Goal: Task Accomplishment & Management: Manage account settings

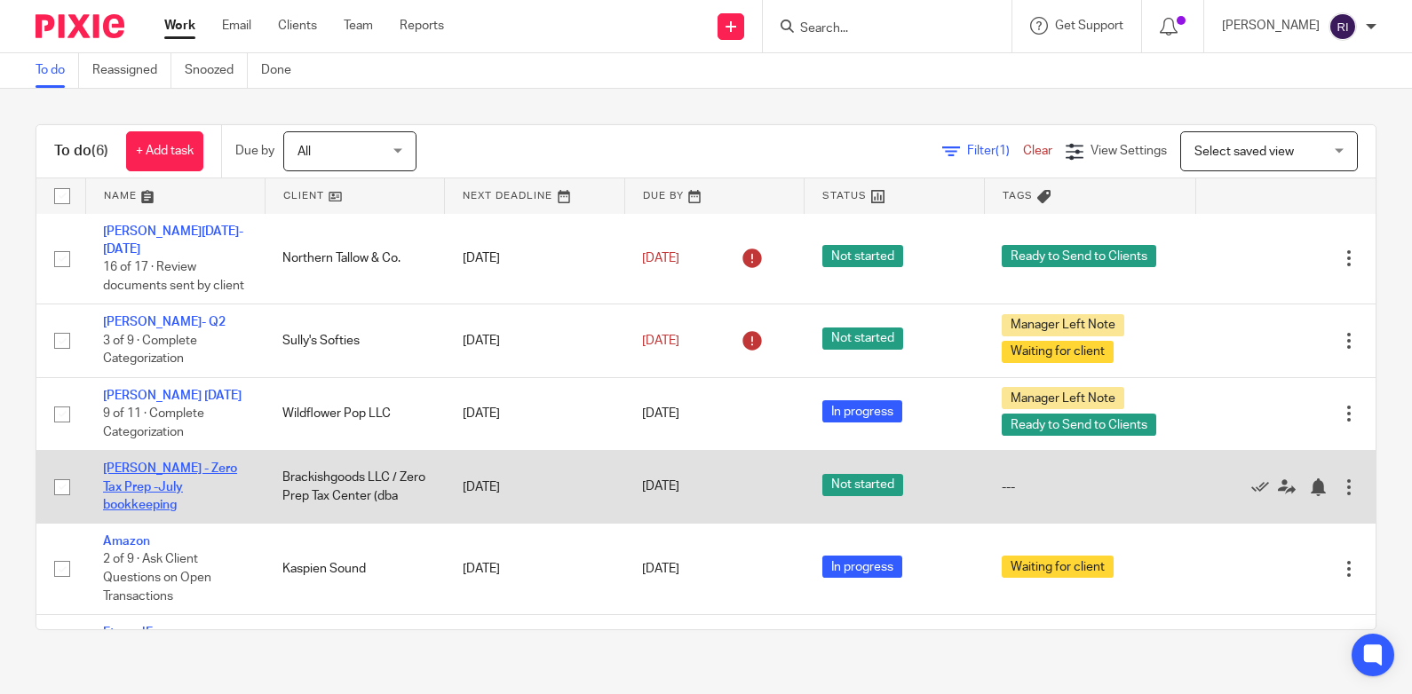
scroll to position [48, 0]
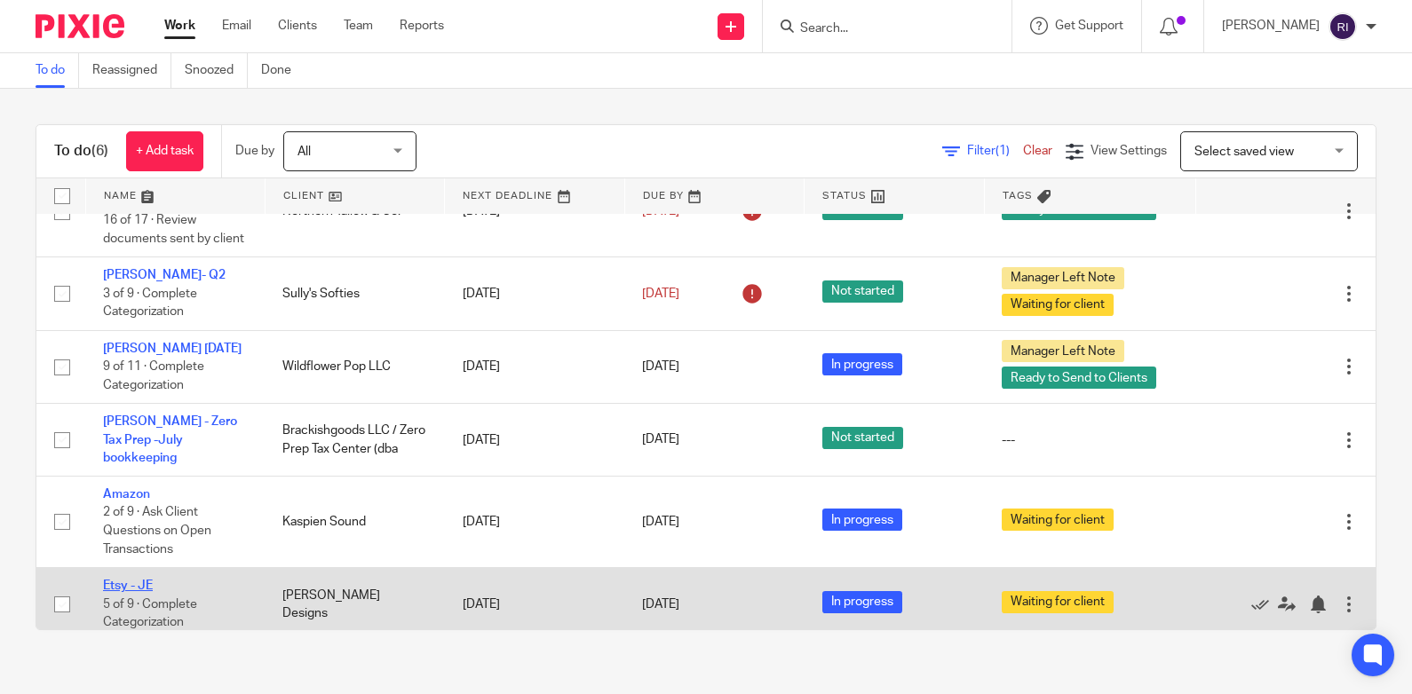
click at [151, 580] on link "Etsy - JE" at bounding box center [128, 586] width 50 height 12
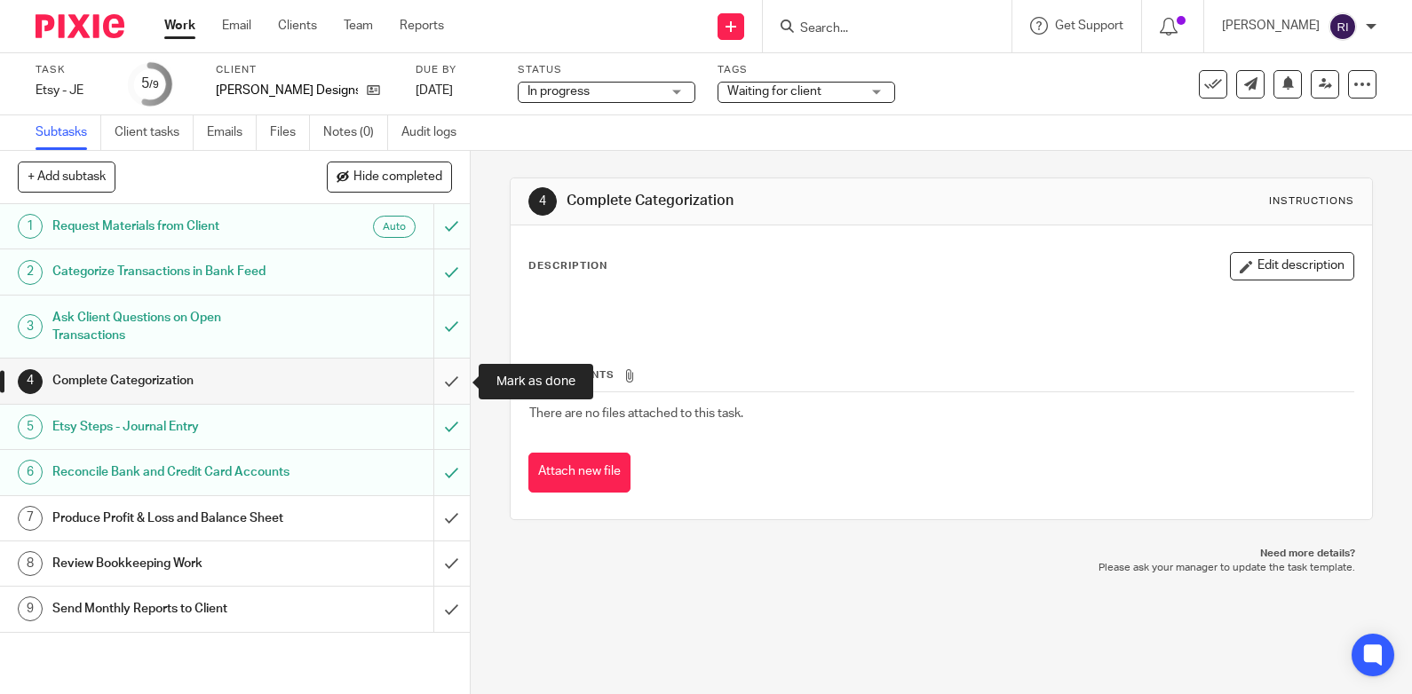
click at [457, 376] on input "submit" at bounding box center [235, 381] width 470 height 44
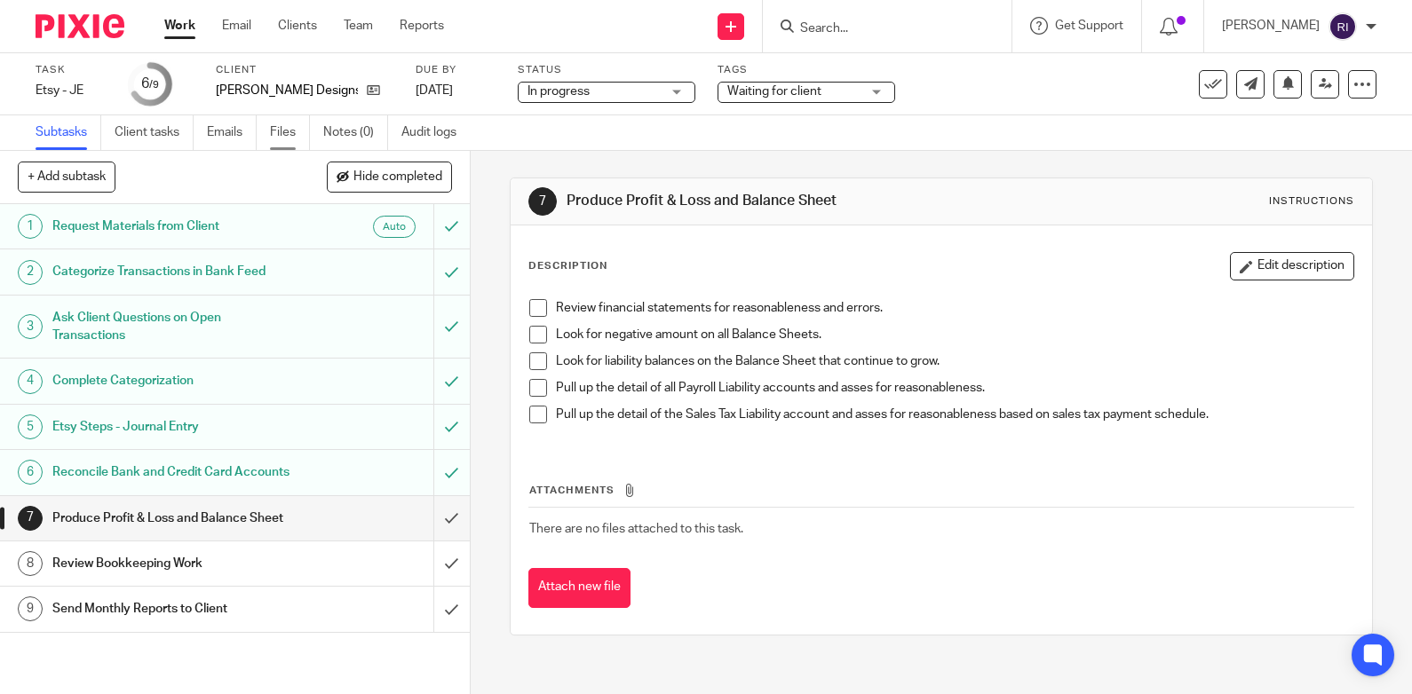
click at [294, 123] on link "Files" at bounding box center [290, 132] width 40 height 35
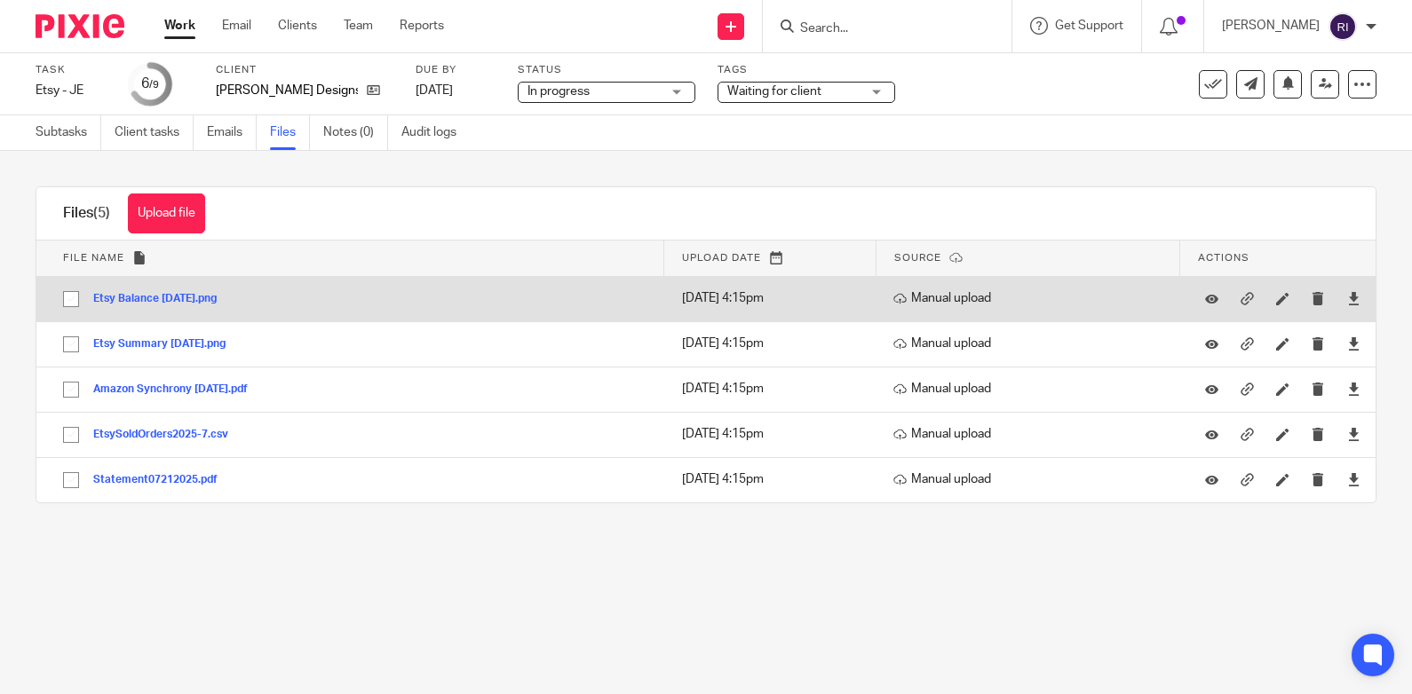
click at [201, 300] on button "Etsy Balance July 2025.png" at bounding box center [161, 299] width 137 height 12
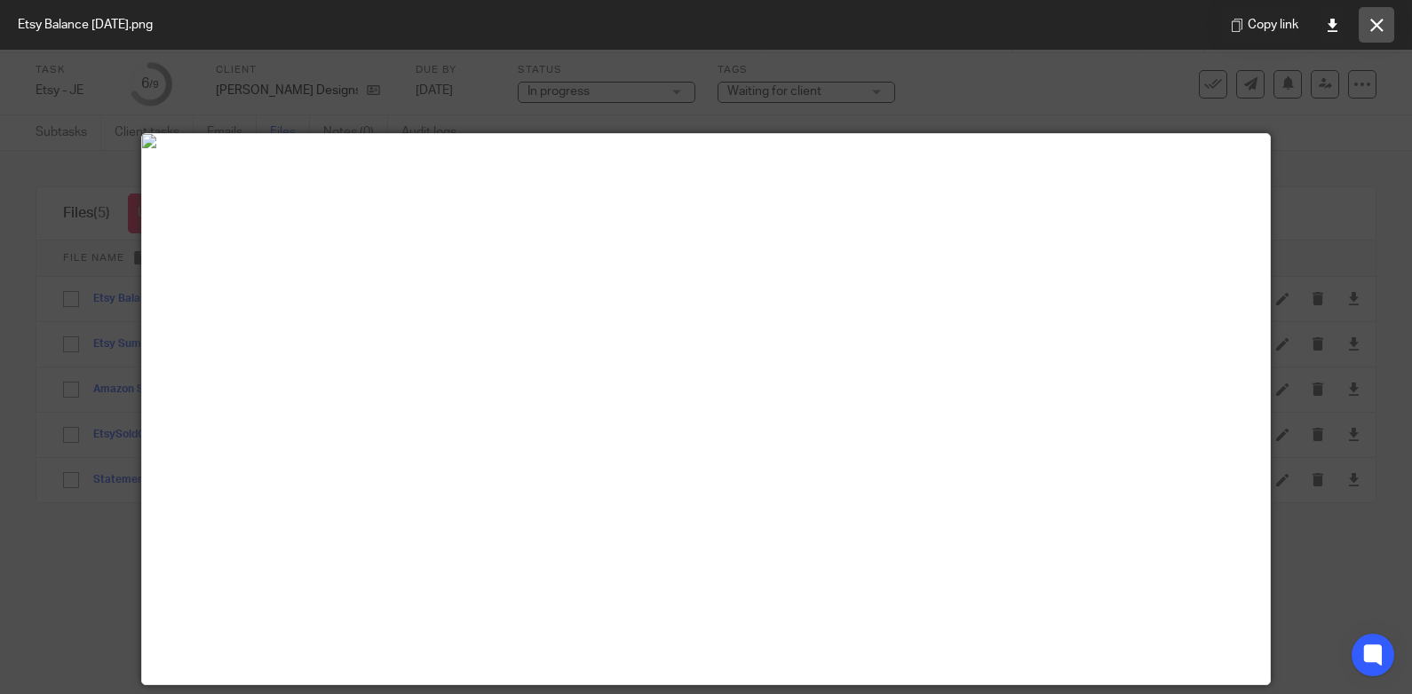
click at [1381, 22] on icon at bounding box center [1376, 25] width 13 height 13
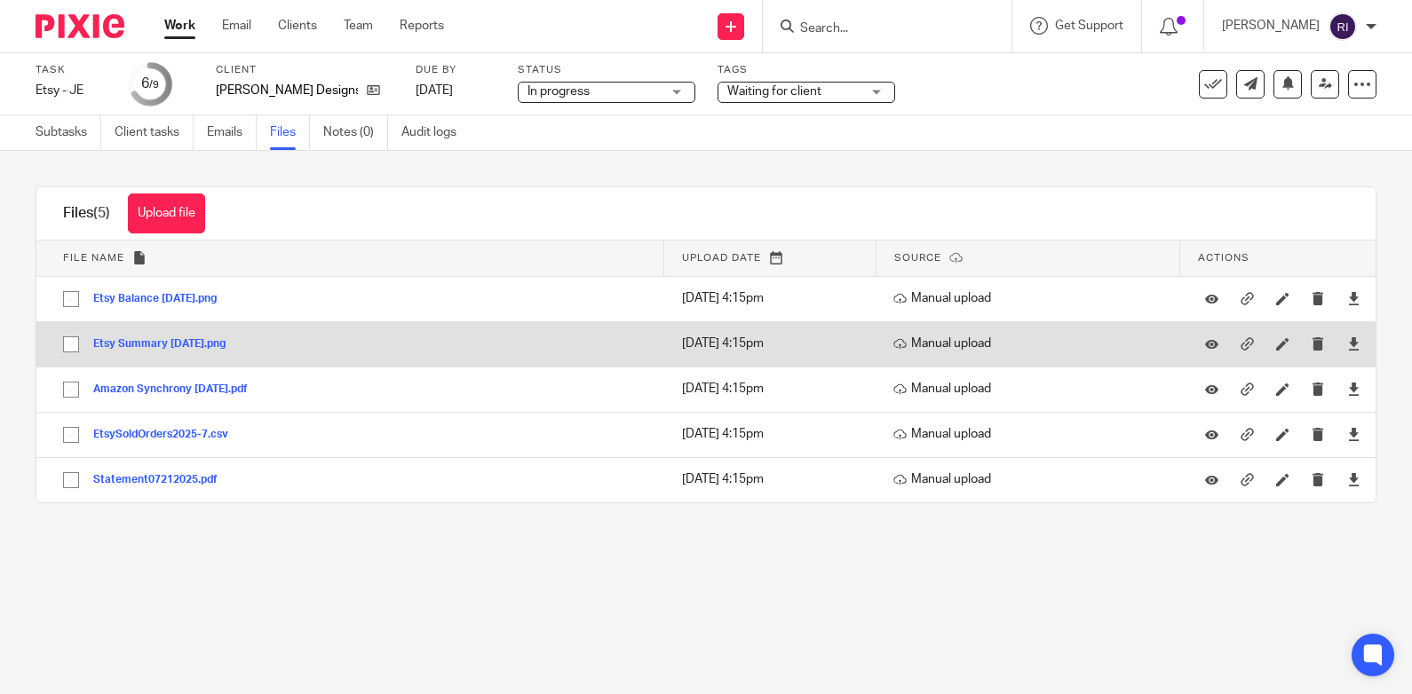
click at [210, 351] on button "Etsy Summary July 2025.png" at bounding box center [166, 344] width 146 height 12
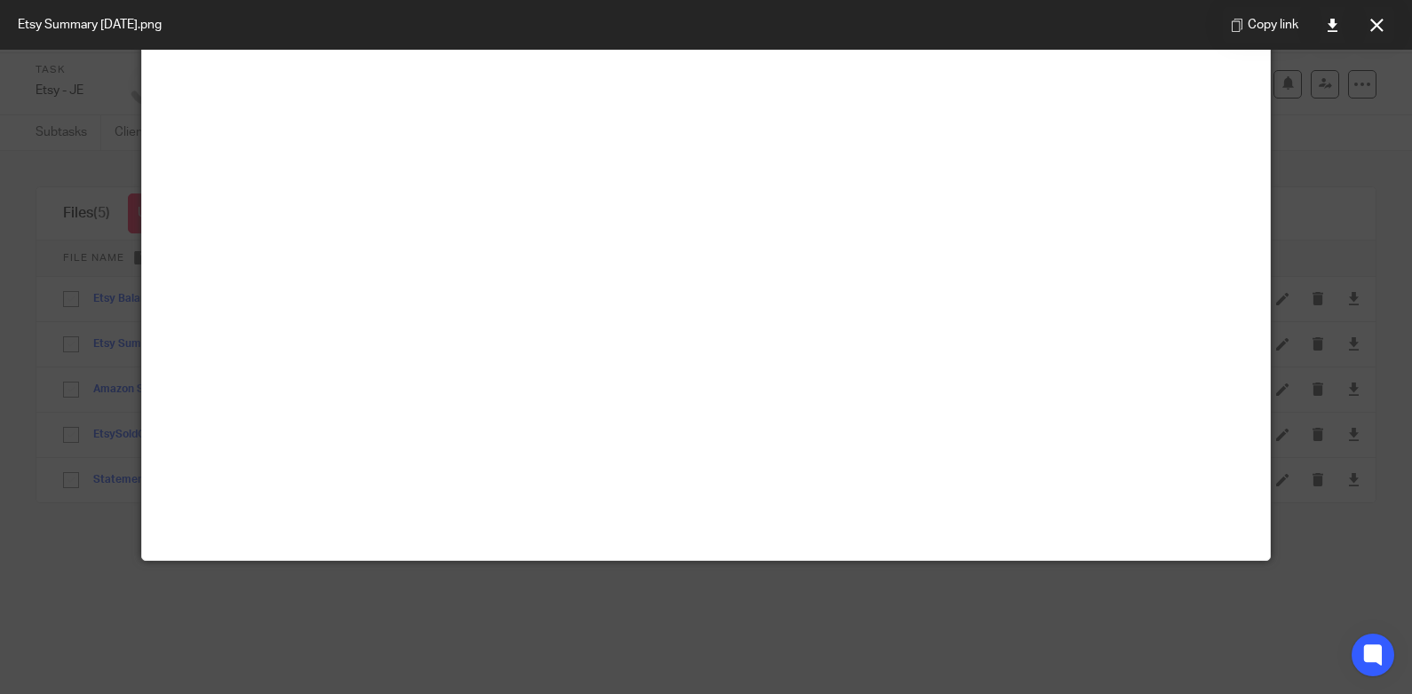
scroll to position [199, 0]
click at [1377, 19] on icon at bounding box center [1376, 25] width 13 height 13
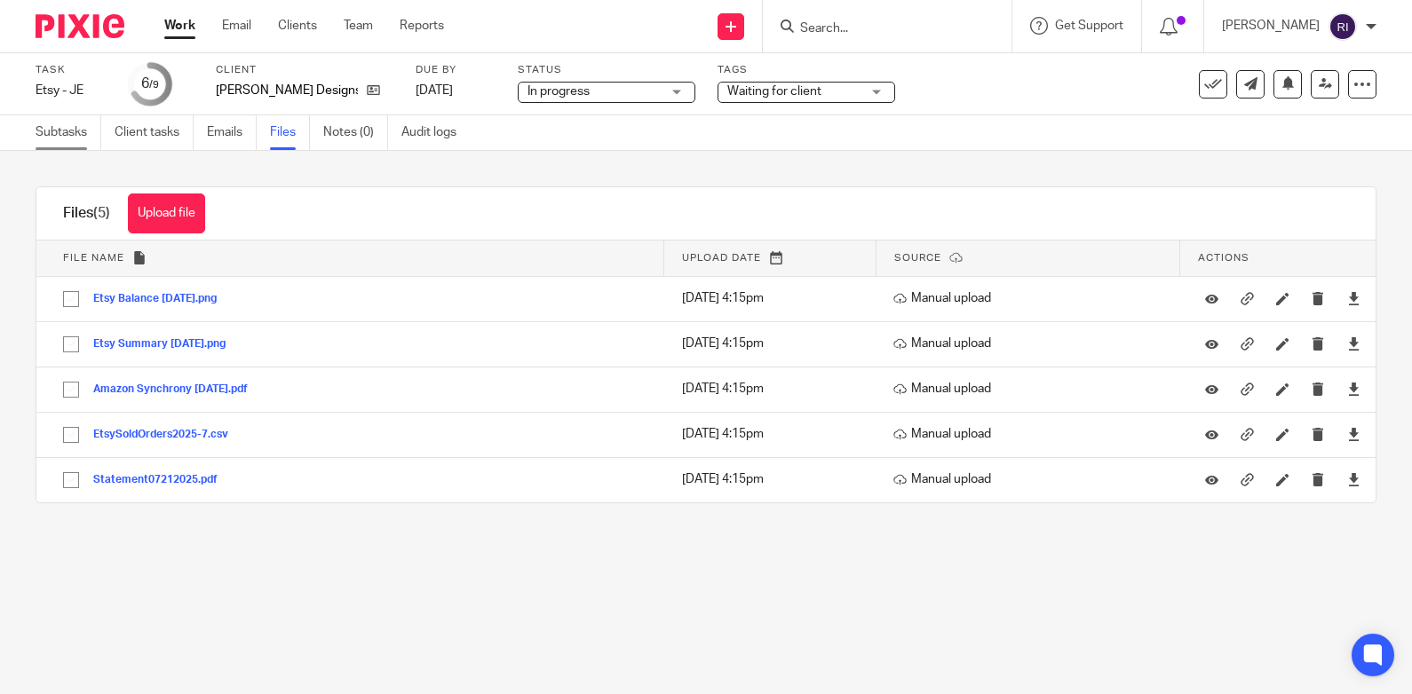
click at [60, 132] on link "Subtasks" at bounding box center [69, 132] width 66 height 35
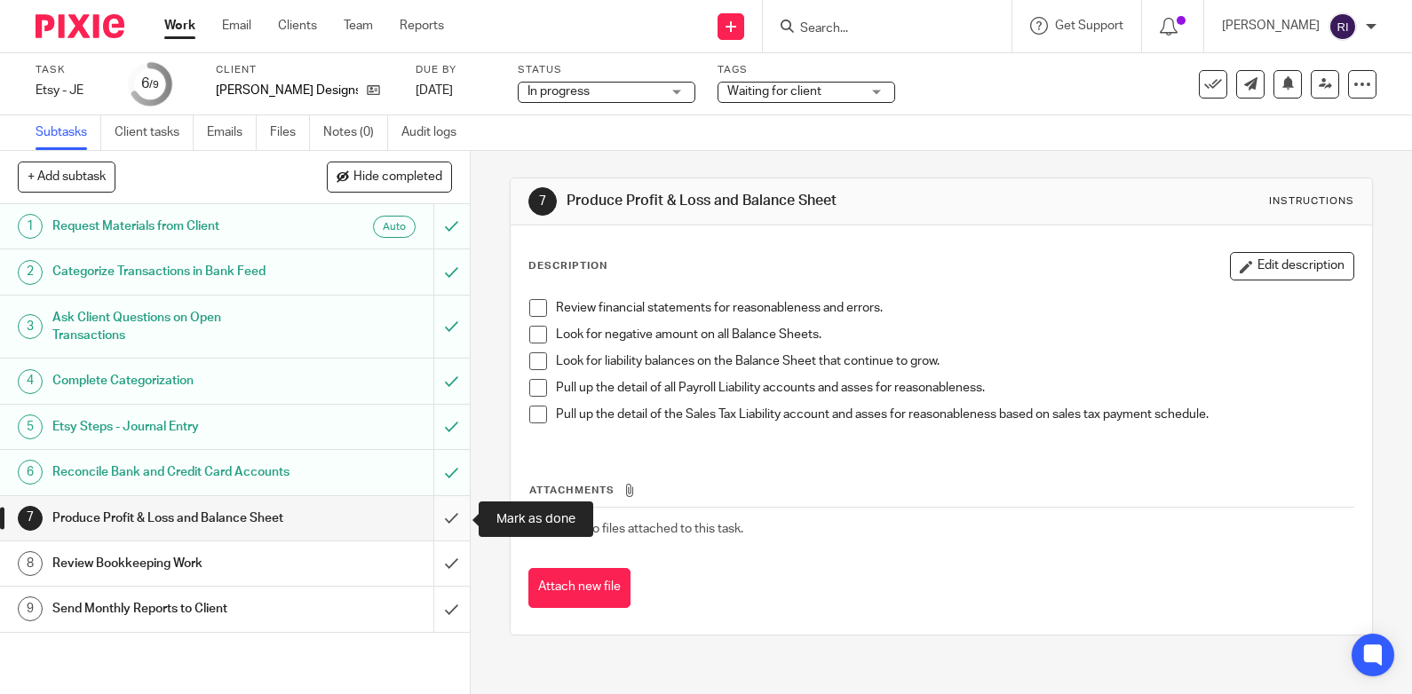
click at [447, 515] on input "submit" at bounding box center [235, 518] width 470 height 44
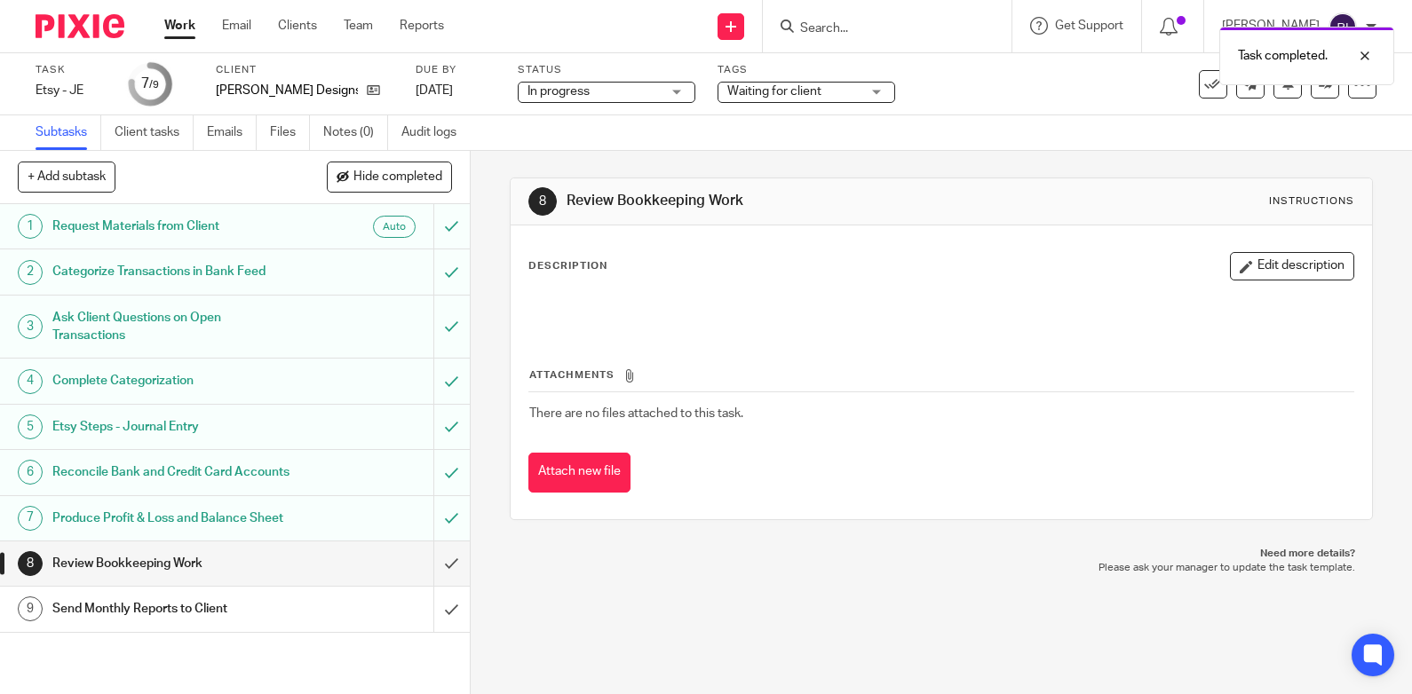
click at [327, 527] on div "Produce Profit & Loss and Balance Sheet" at bounding box center [233, 518] width 363 height 27
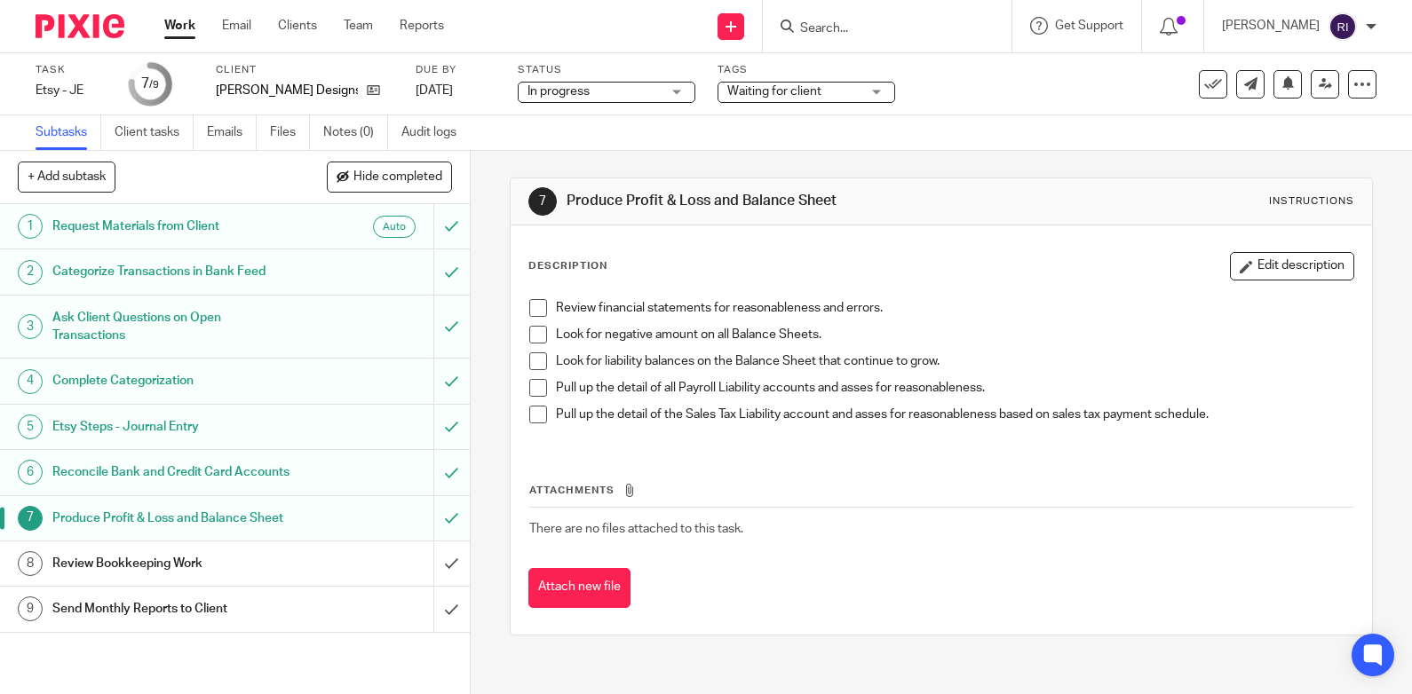
click at [883, 82] on div "Waiting for client" at bounding box center [806, 92] width 178 height 21
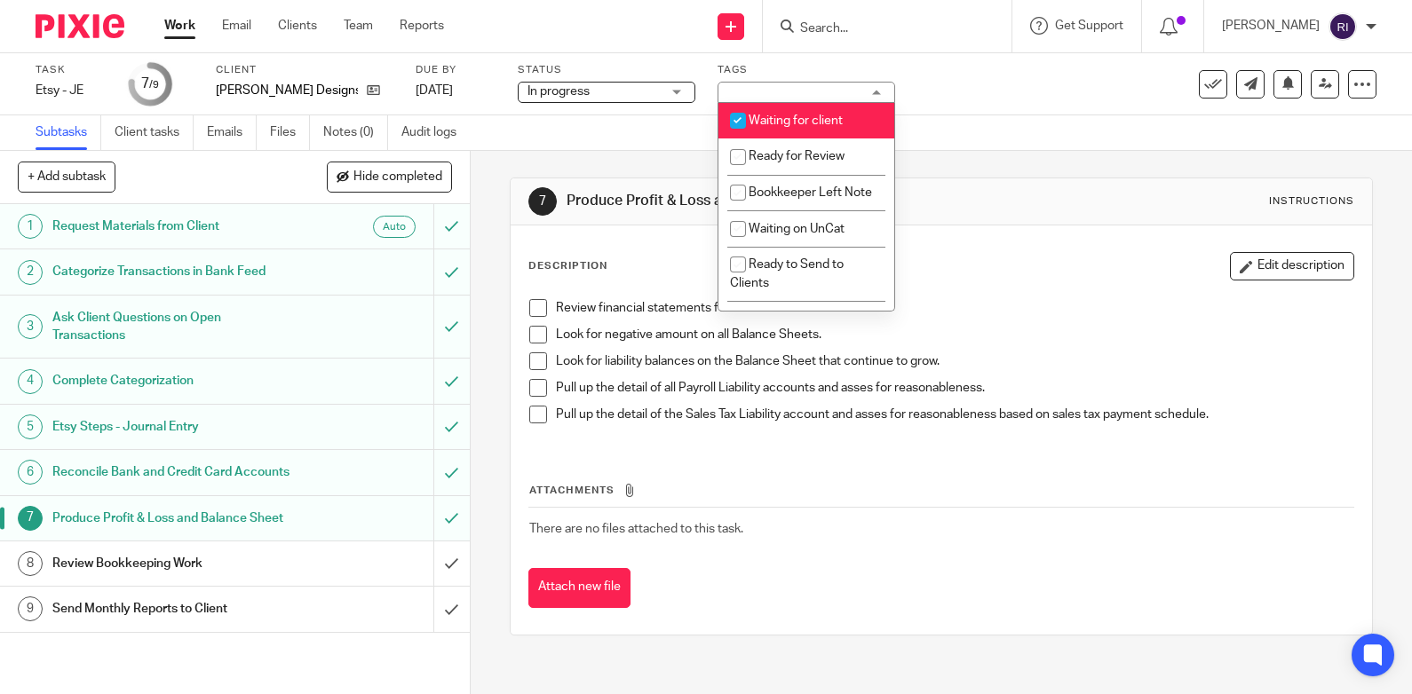
click at [738, 119] on input "checkbox" at bounding box center [738, 121] width 34 height 34
checkbox input "false"
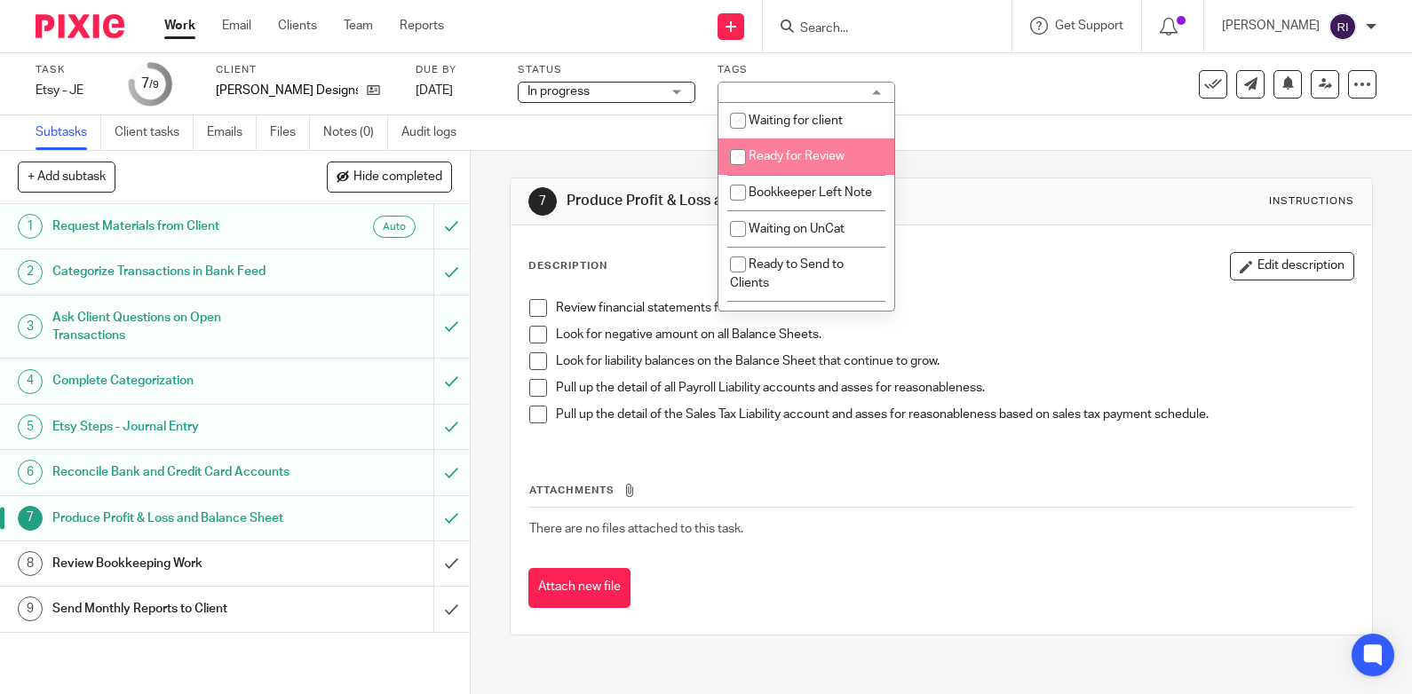
click at [736, 157] on input "checkbox" at bounding box center [738, 157] width 34 height 34
checkbox input "true"
click at [1018, 178] on div "7 Produce Profit & Loss and Balance Sheet Instructions" at bounding box center [941, 201] width 861 height 47
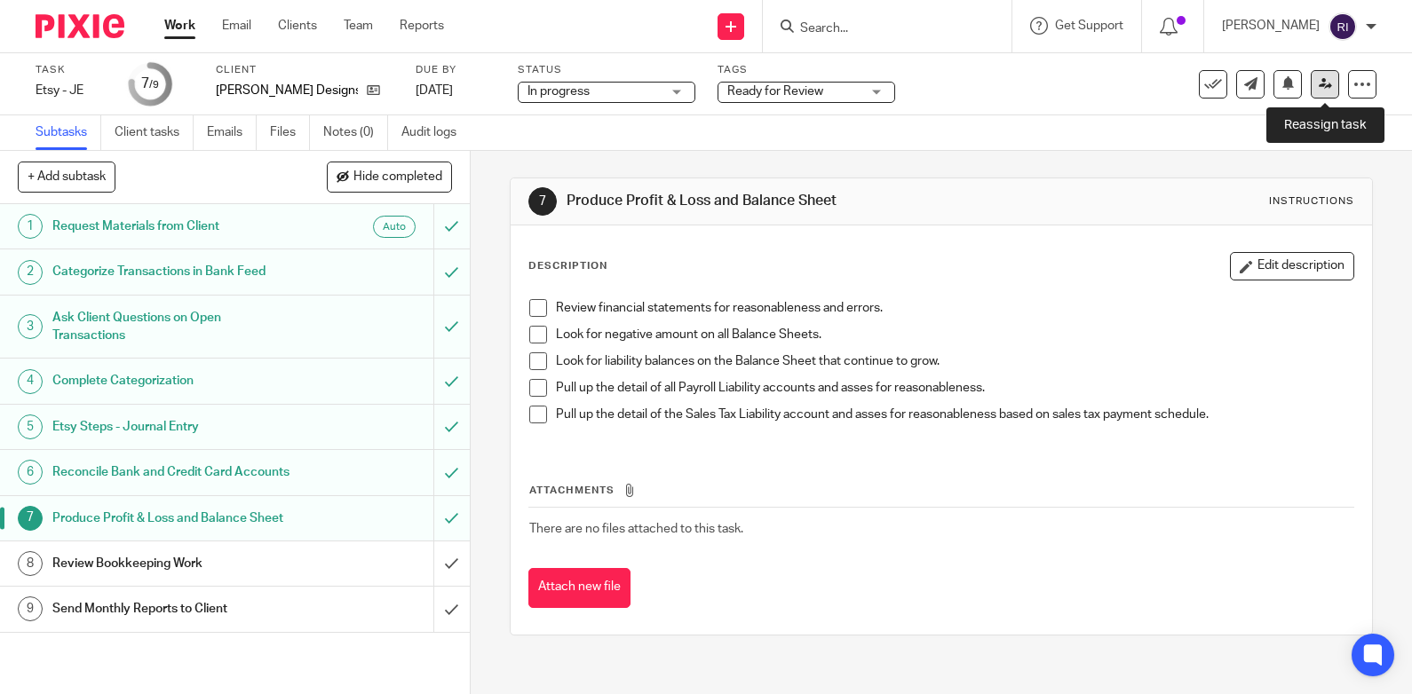
click at [1328, 79] on icon at bounding box center [1325, 83] width 13 height 13
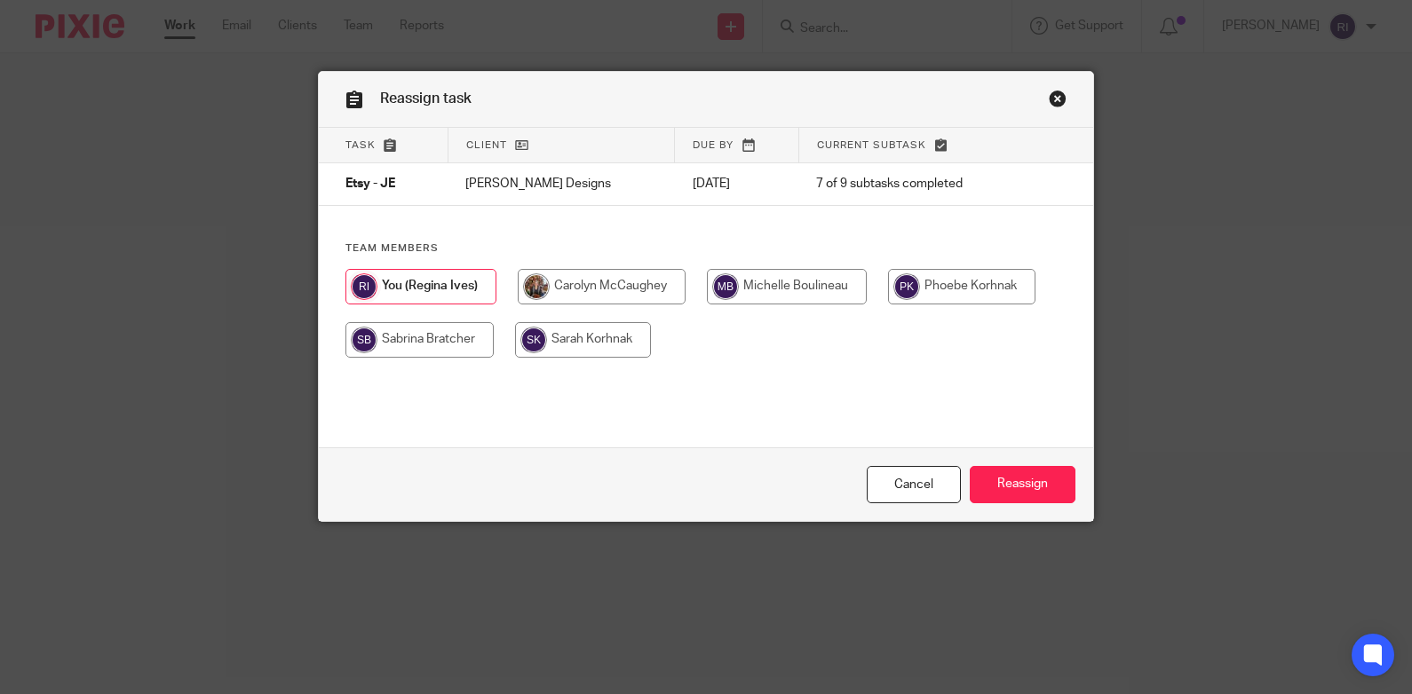
click at [743, 293] on input "radio" at bounding box center [787, 287] width 160 height 36
radio input "true"
click at [1034, 481] on input "Reassign" at bounding box center [1023, 485] width 106 height 38
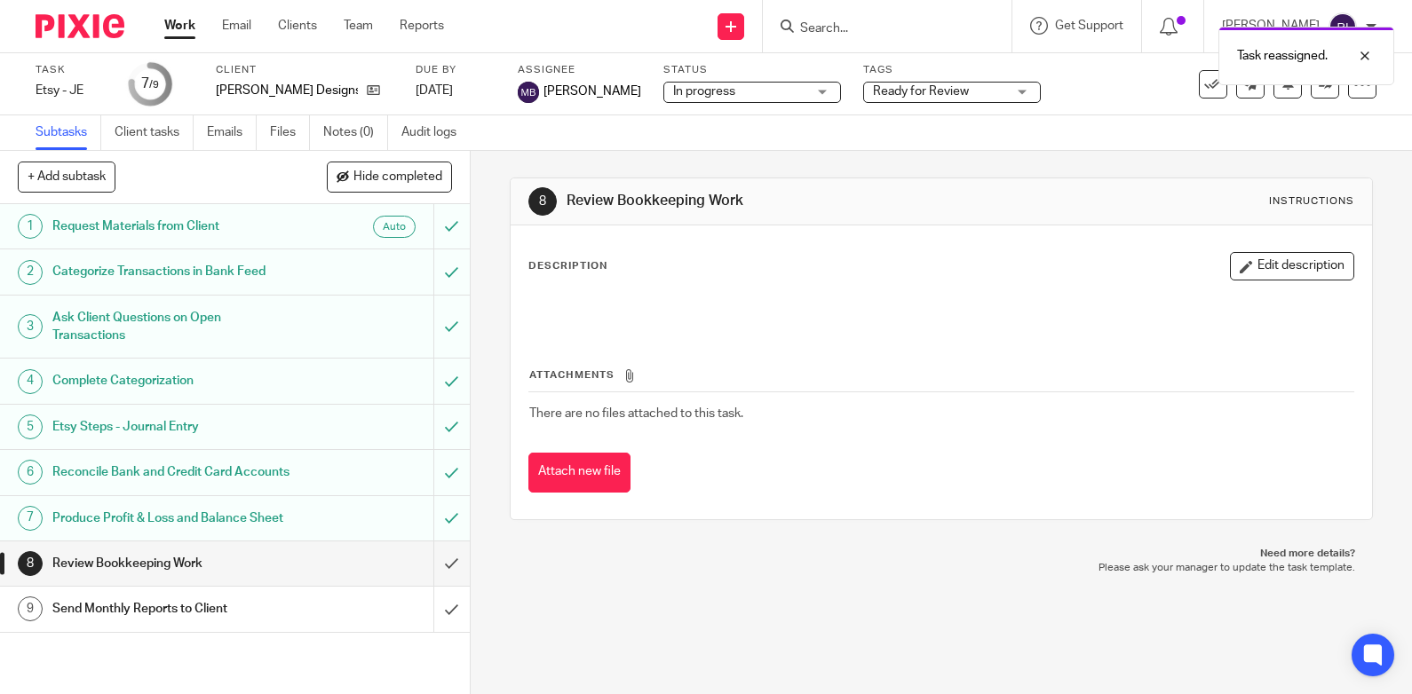
click at [176, 32] on link "Work" at bounding box center [179, 26] width 31 height 18
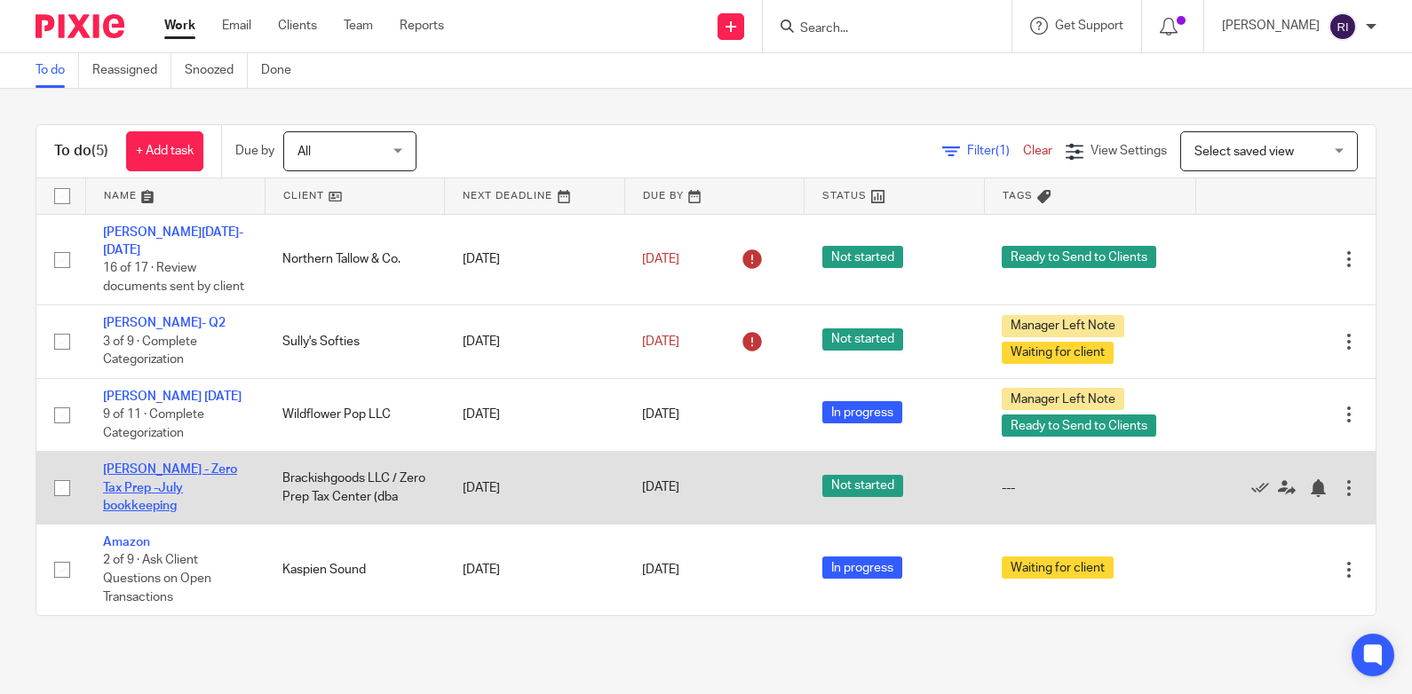
click at [171, 471] on link "[PERSON_NAME] - Zero Tax Prep -July bookkeeping" at bounding box center [170, 487] width 134 height 49
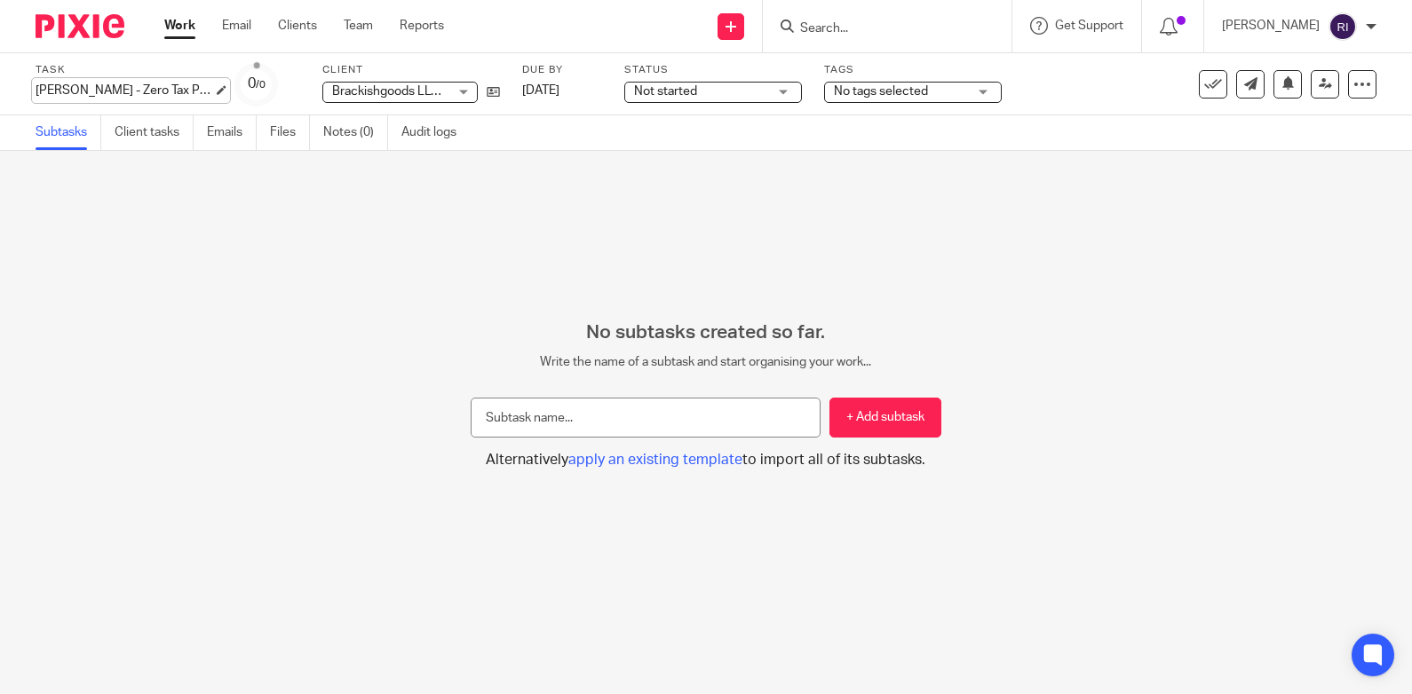
click at [158, 92] on div "[PERSON_NAME] - Zero Tax Prep -July bookkeeping Save [PERSON_NAME] - Zero Tax P…" at bounding box center [125, 91] width 178 height 18
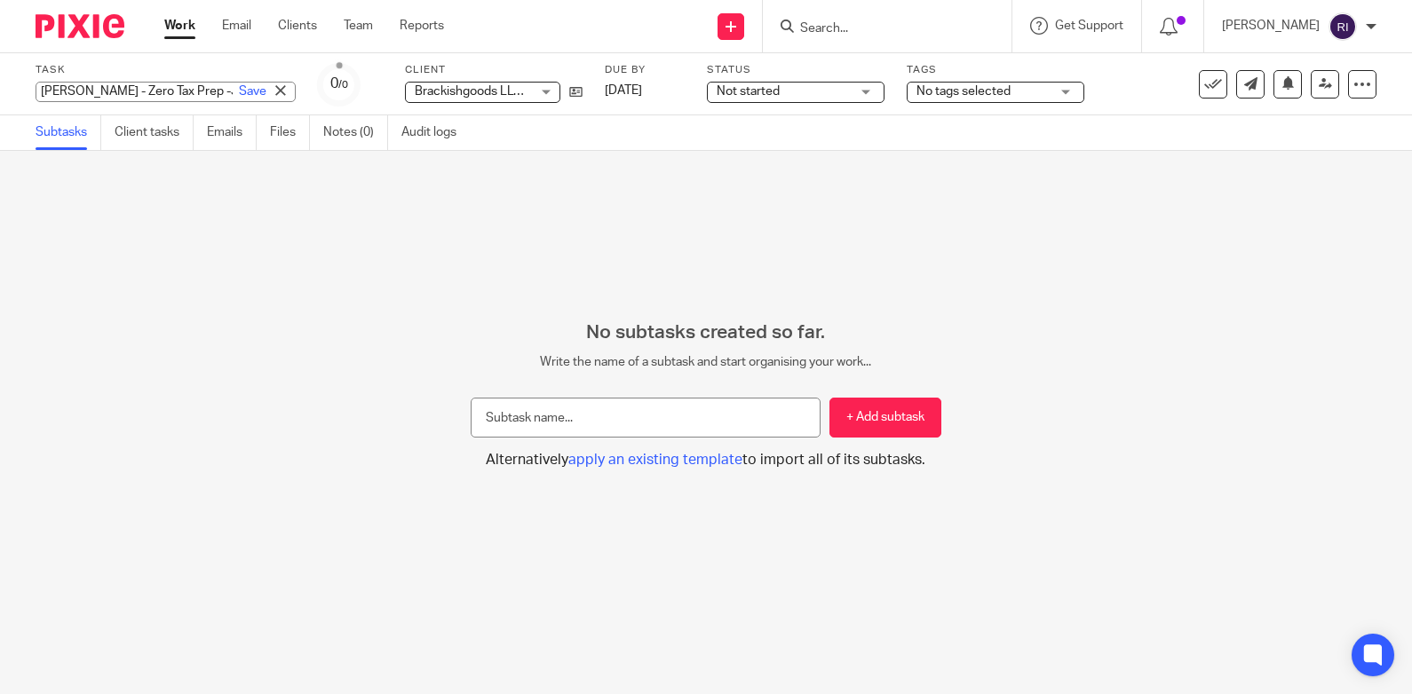
click at [158, 92] on input "[PERSON_NAME] - Zero Tax Prep -July bookkeeping" at bounding box center [166, 92] width 260 height 20
click at [171, 254] on div "No subtasks created so far. Write the name of a subtask and start organising yo…" at bounding box center [706, 422] width 1412 height 543
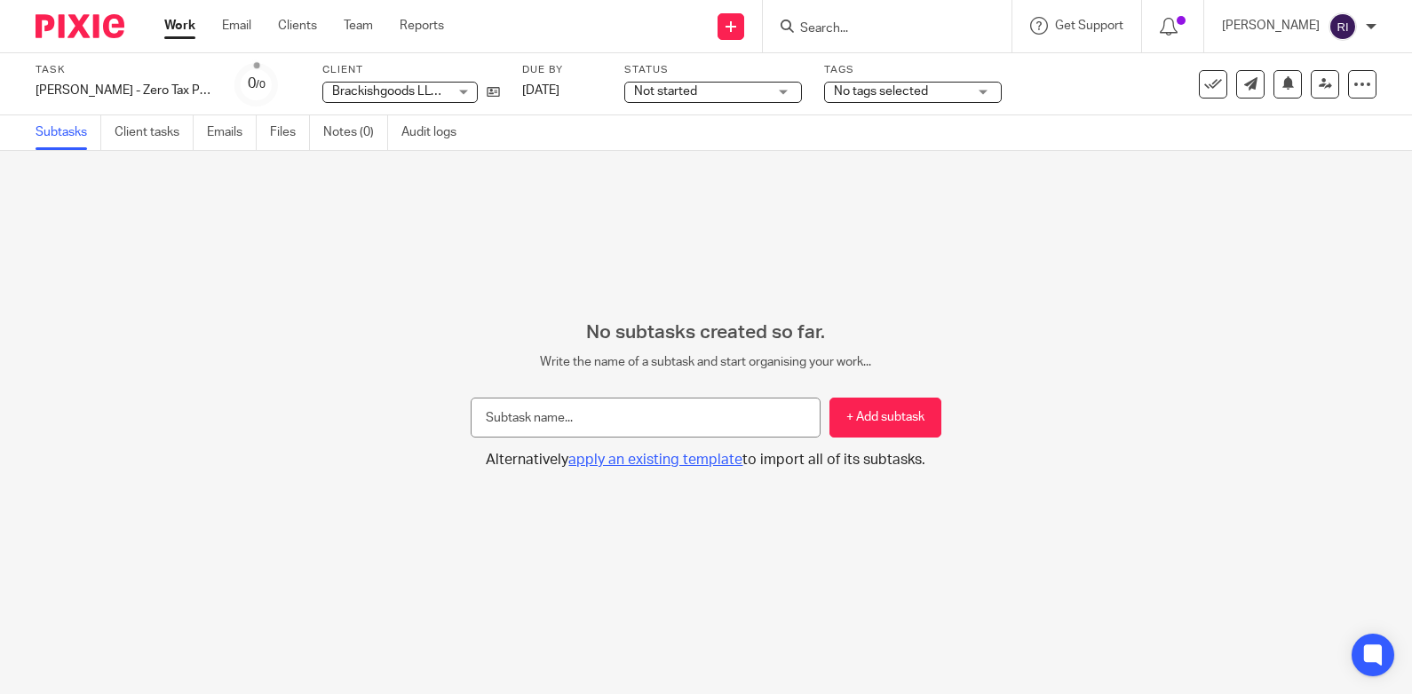
click at [718, 466] on span "apply an existing template" at bounding box center [655, 460] width 174 height 14
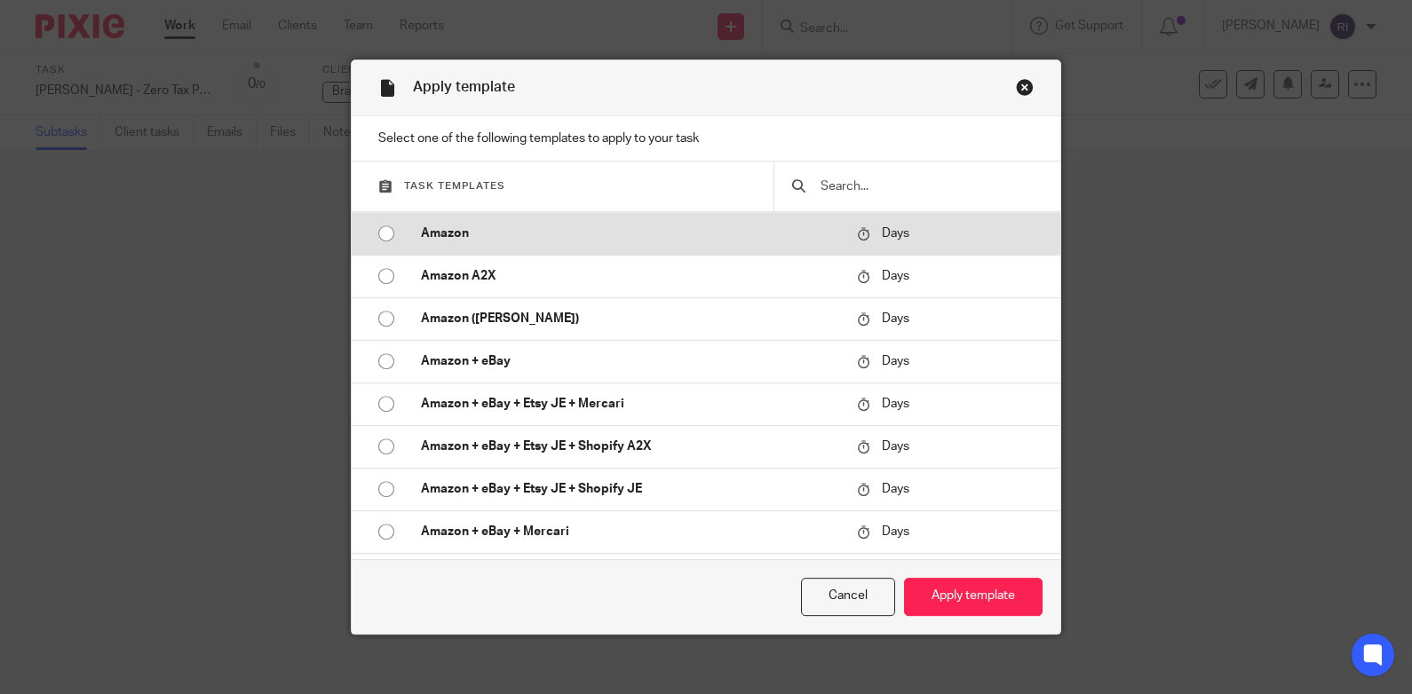
scroll to position [37, 0]
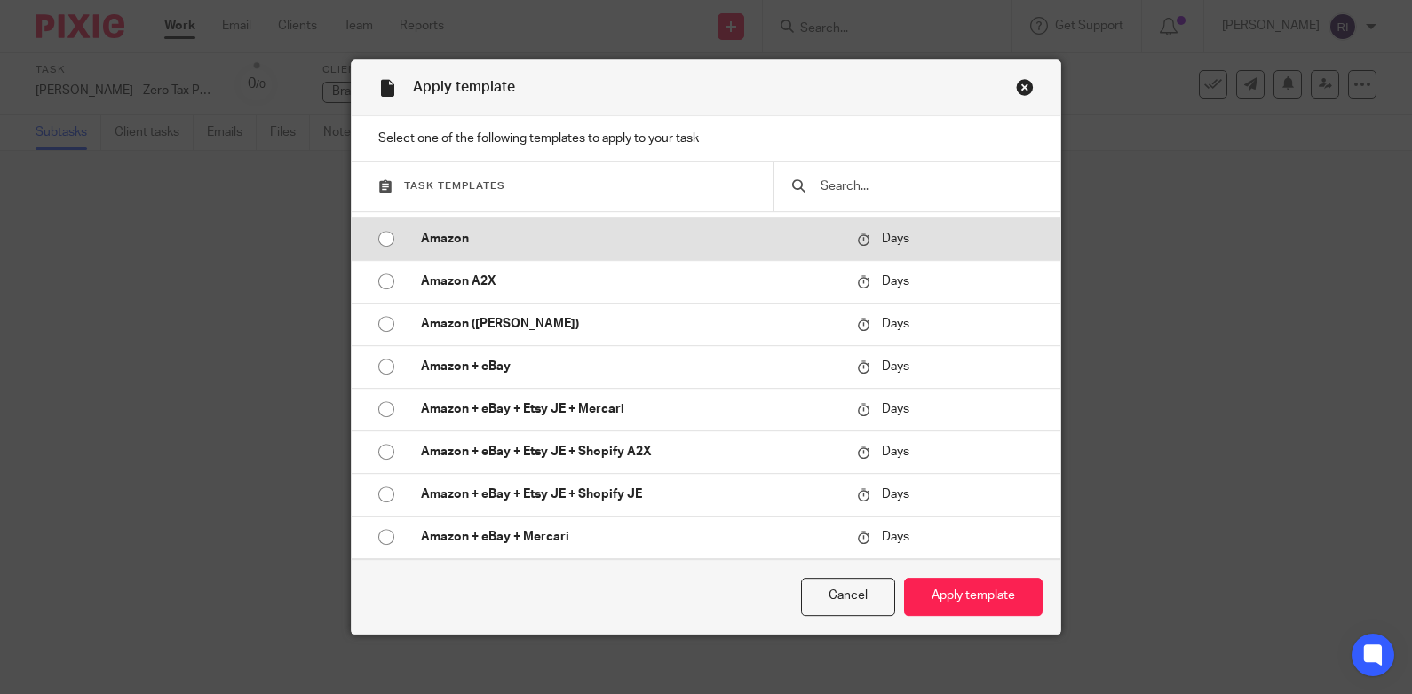
click at [375, 238] on input "radio" at bounding box center [386, 239] width 34 height 34
radio input "false"
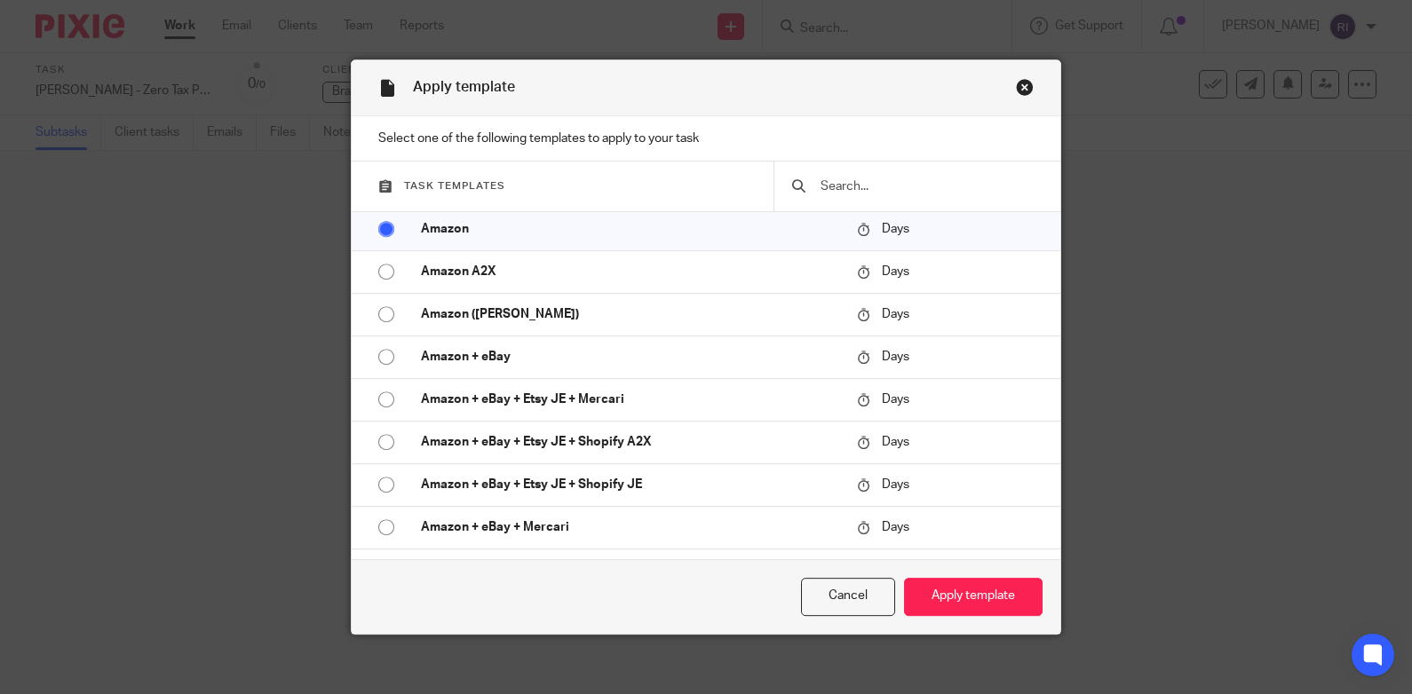
scroll to position [51, 0]
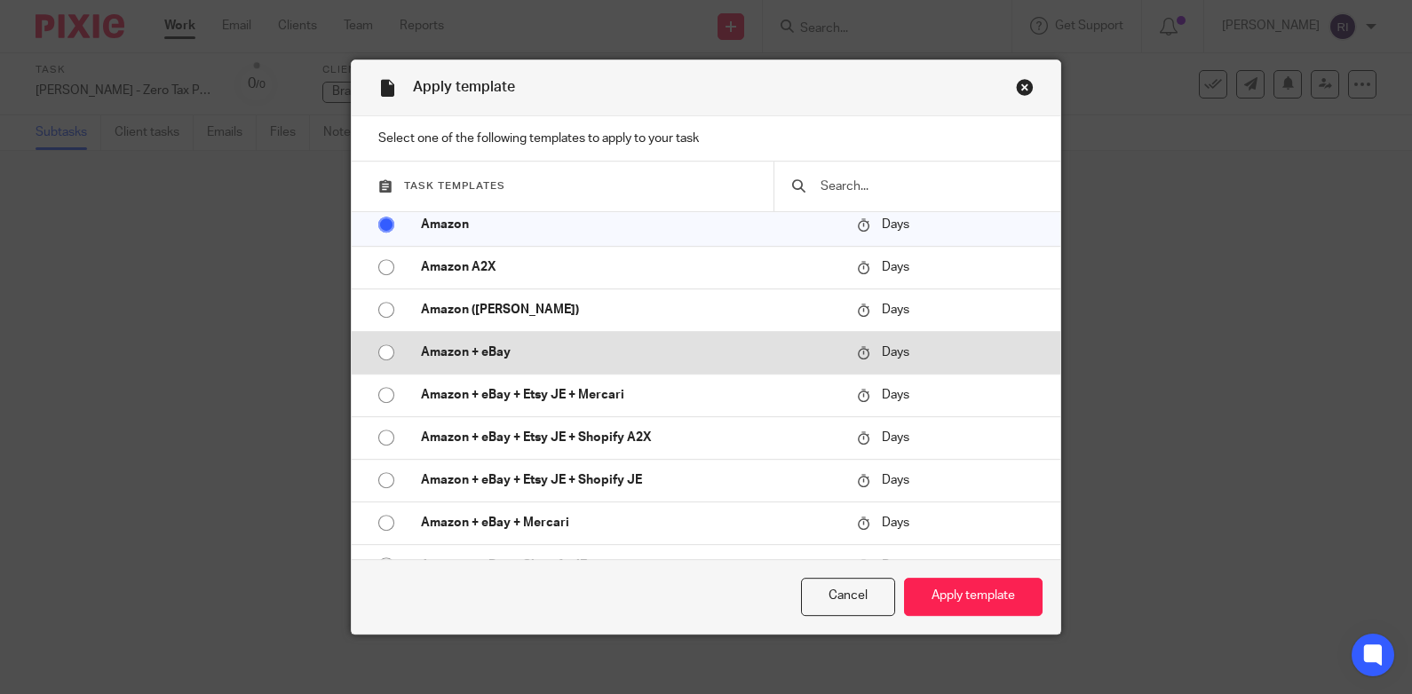
click at [389, 362] on input "radio" at bounding box center [386, 353] width 34 height 34
radio input "false"
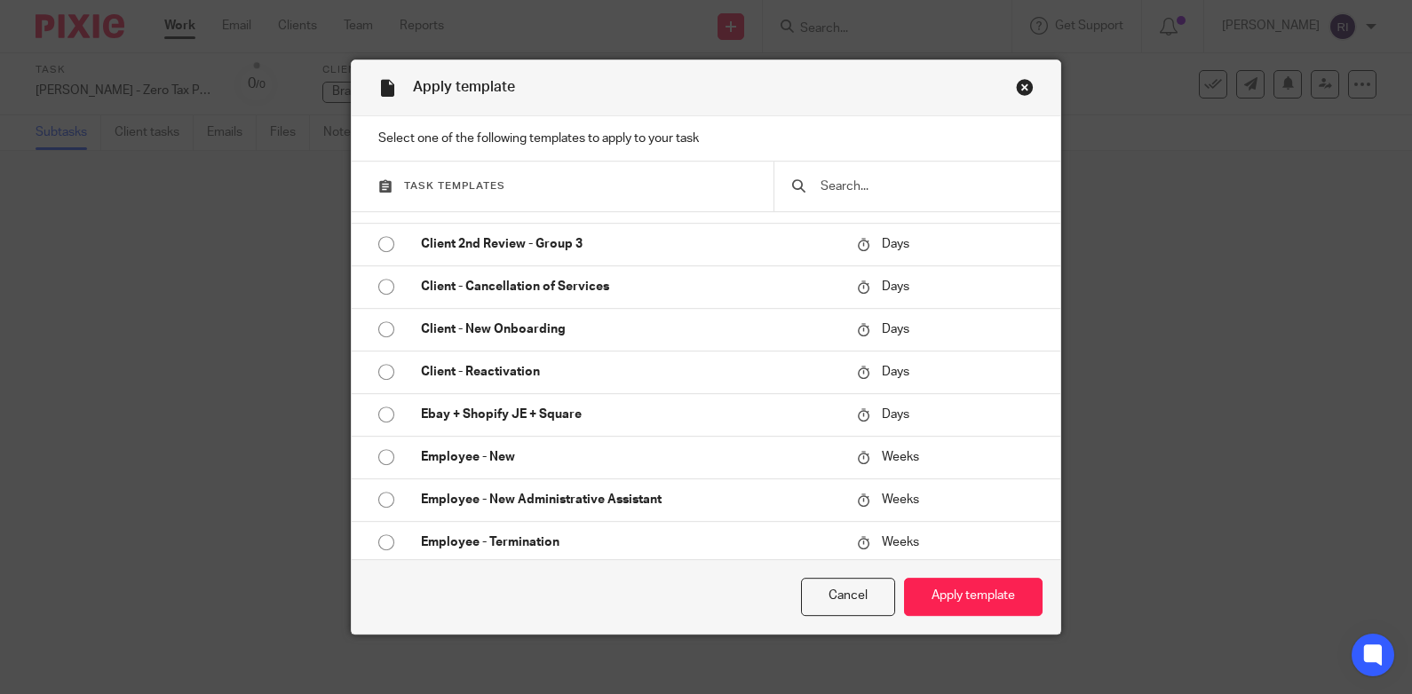
scroll to position [1271, 0]
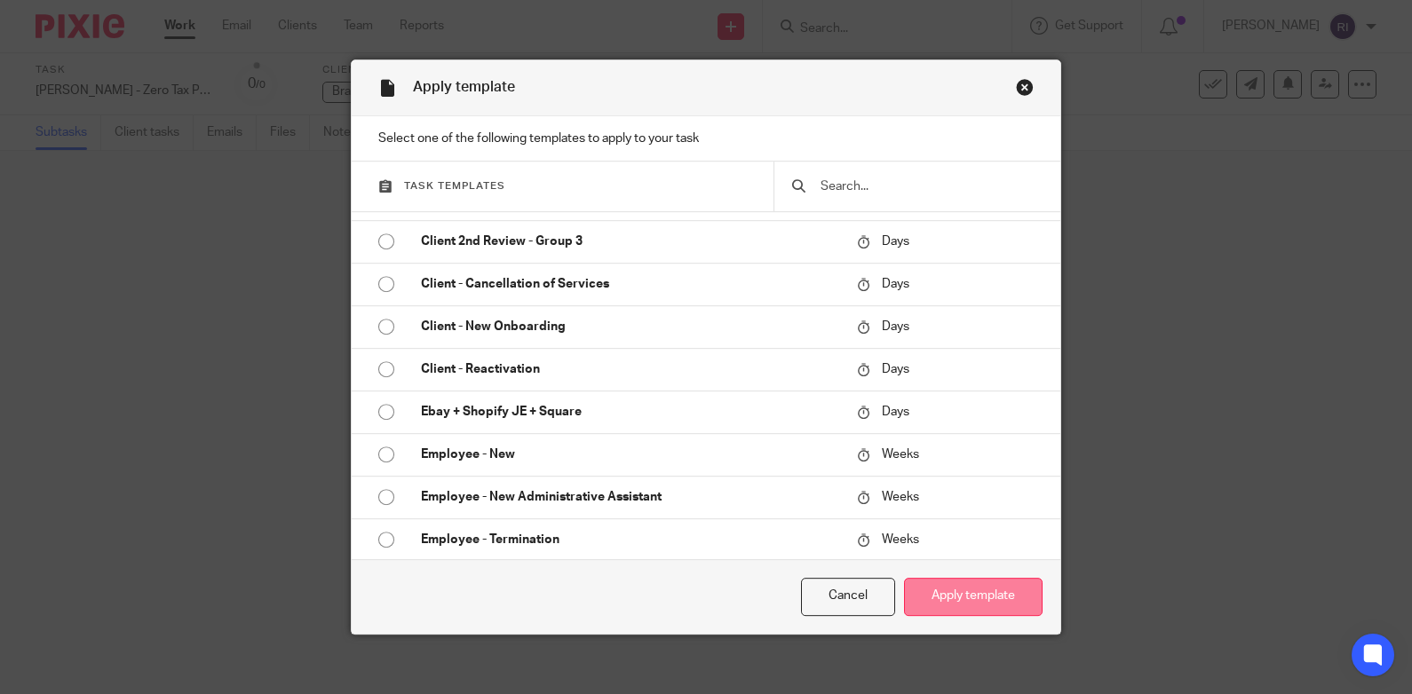
click at [946, 593] on button "Apply template" at bounding box center [973, 597] width 139 height 38
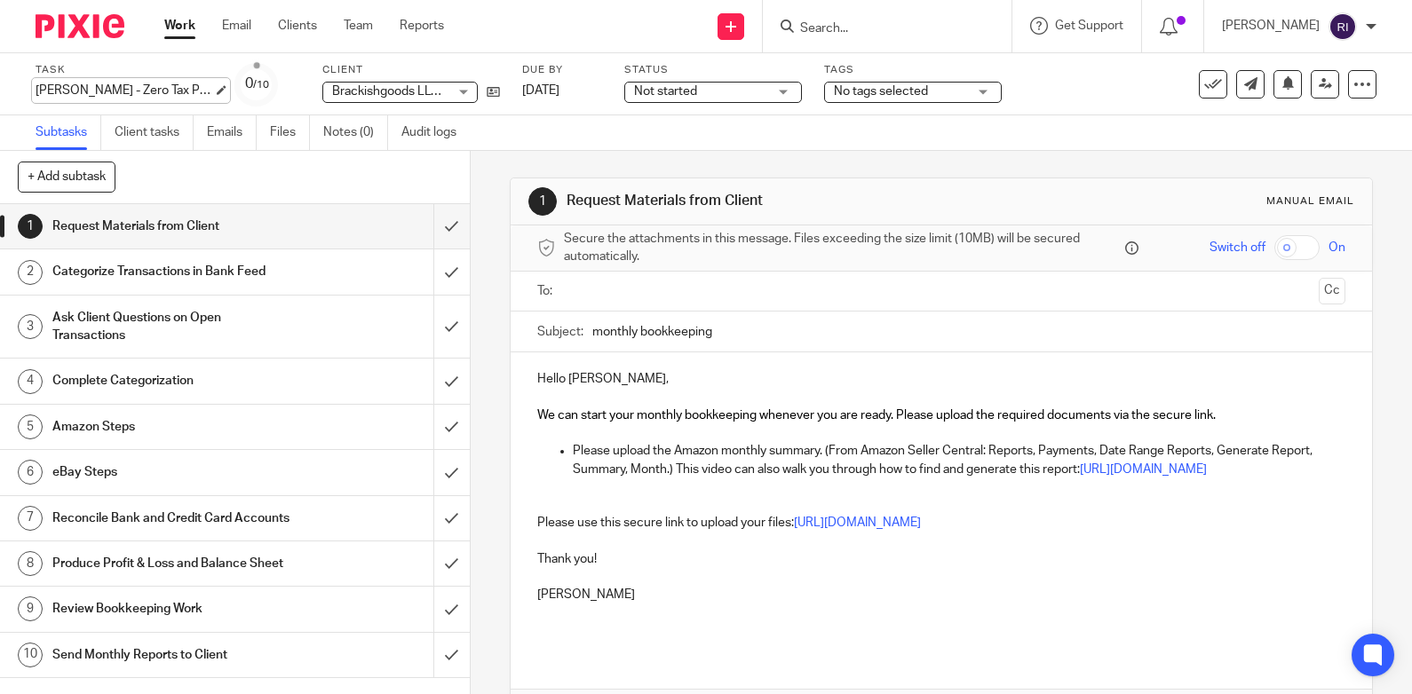
click at [153, 85] on div "[PERSON_NAME] - Zero Tax Prep -July bookkeeping Save [PERSON_NAME] - Zero Tax P…" at bounding box center [125, 91] width 178 height 18
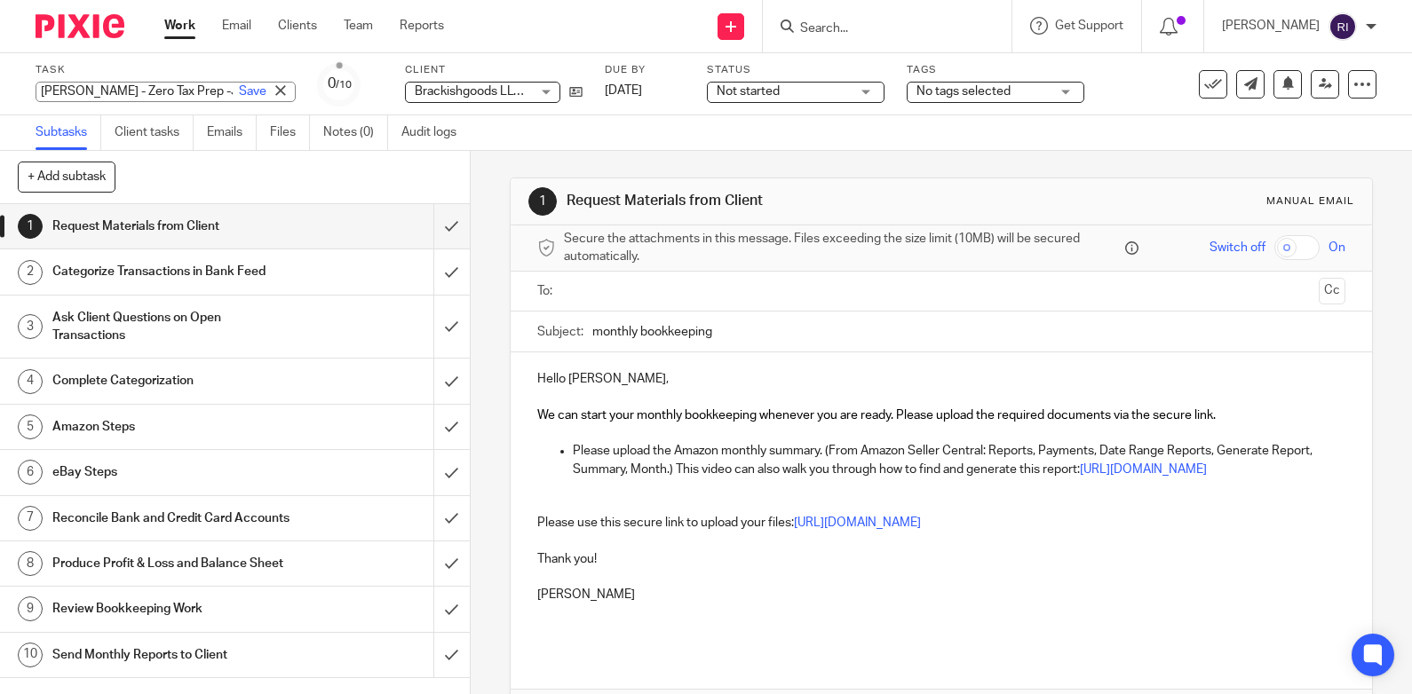
scroll to position [0, 1]
click at [266, 194] on div "+ Add subtask Cancel + Add" at bounding box center [235, 177] width 470 height 53
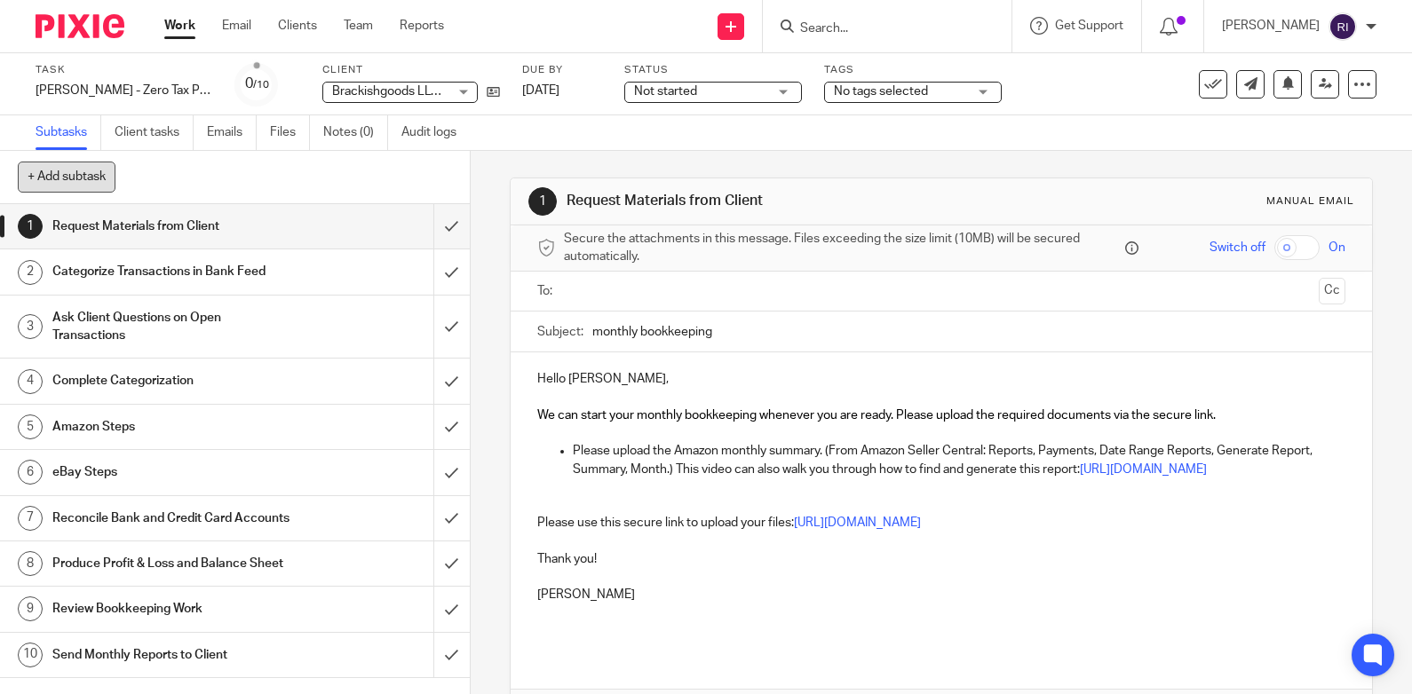
click at [91, 180] on button "+ Add subtask" at bounding box center [67, 177] width 98 height 30
click at [231, 452] on link "6 eBay Steps" at bounding box center [216, 472] width 433 height 44
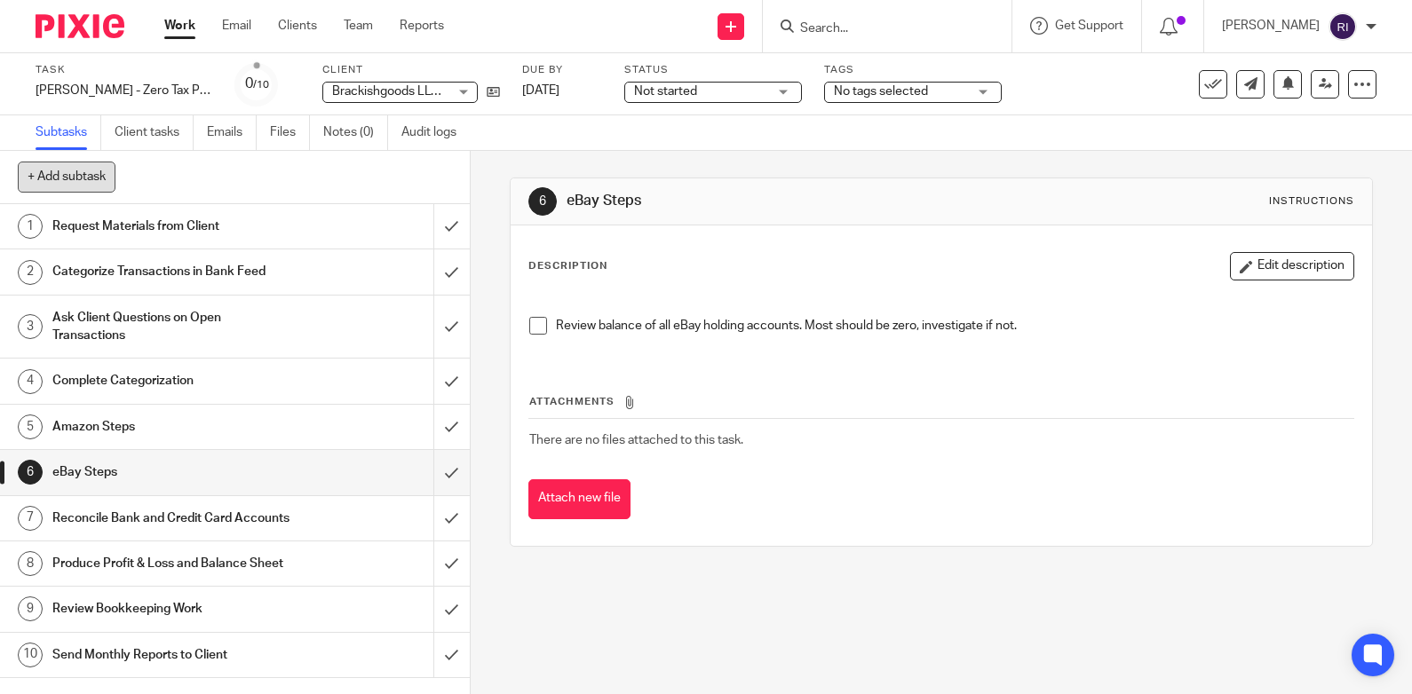
click at [69, 167] on button "+ Add subtask" at bounding box center [67, 177] width 98 height 30
